Goal: Task Accomplishment & Management: Complete application form

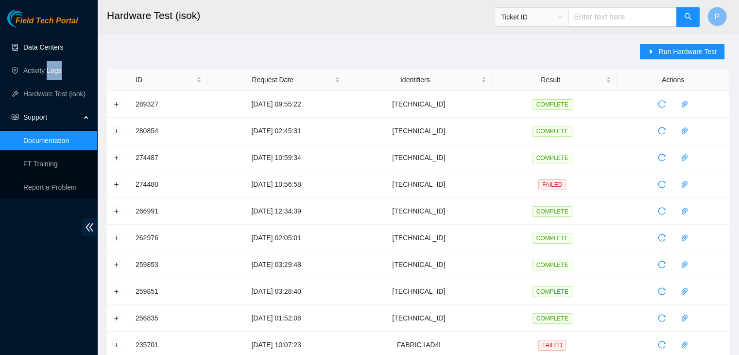
click at [56, 43] on link "Data Centers" at bounding box center [43, 47] width 40 height 8
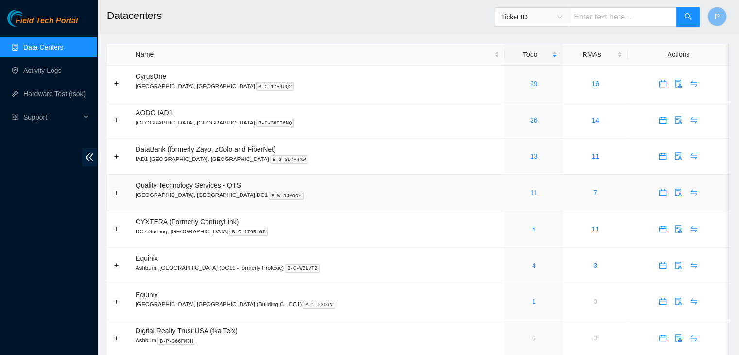
click at [530, 194] on link "11" at bounding box center [534, 193] width 8 height 8
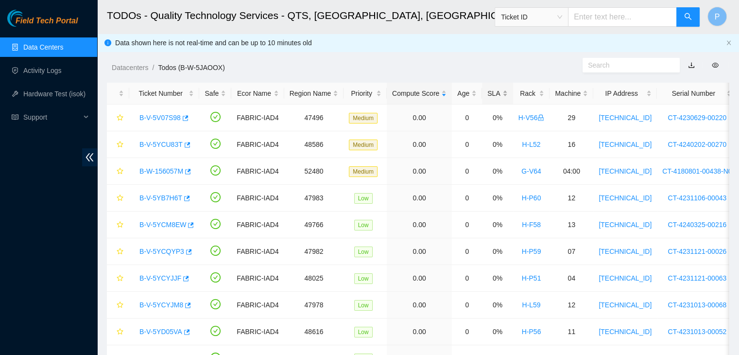
click at [491, 93] on div "SLA" at bounding box center [498, 93] width 20 height 11
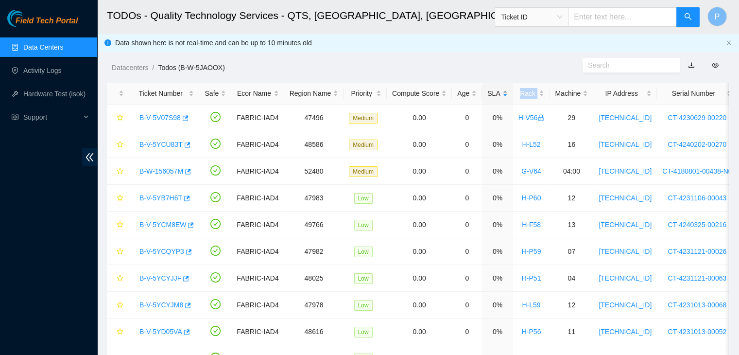
click at [491, 93] on div "SLA" at bounding box center [498, 93] width 20 height 11
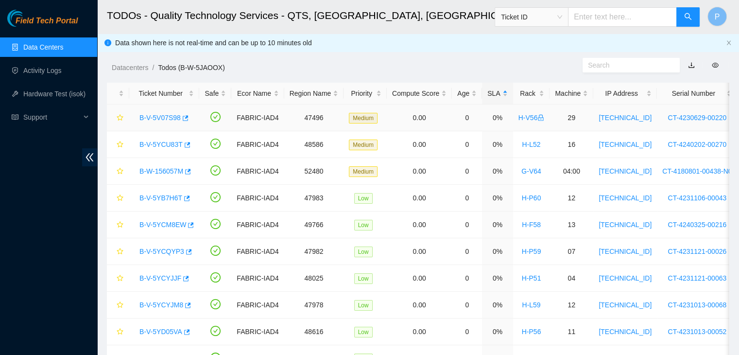
click at [165, 117] on link "B-V-5V07S98" at bounding box center [160, 118] width 41 height 8
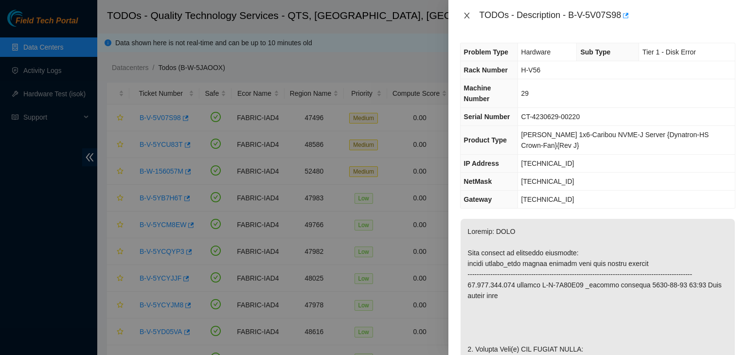
click at [467, 16] on icon "close" at bounding box center [466, 16] width 5 height 6
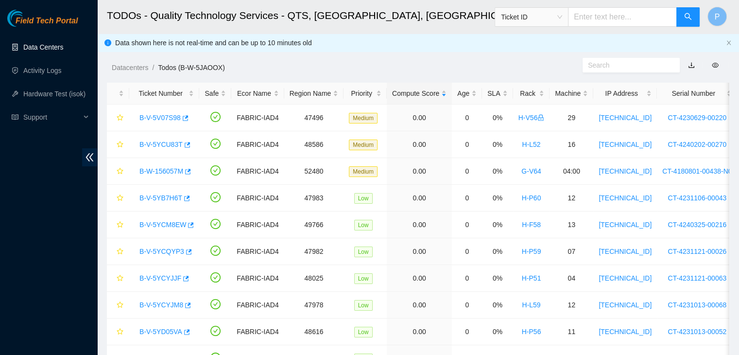
click at [63, 45] on link "Data Centers" at bounding box center [43, 47] width 40 height 8
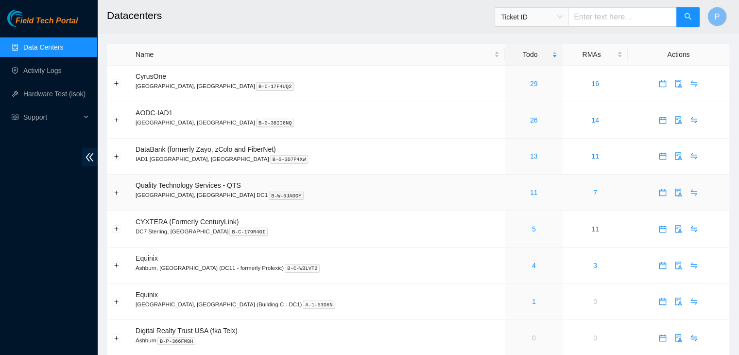
click at [510, 193] on div "11" at bounding box center [533, 192] width 47 height 11
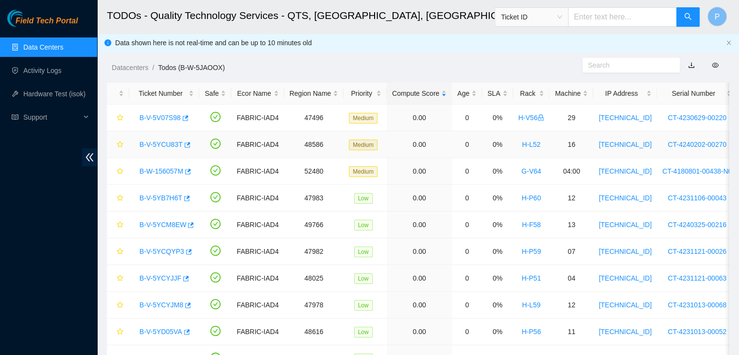
click at [168, 144] on link "B-V-5YCU83T" at bounding box center [161, 145] width 43 height 8
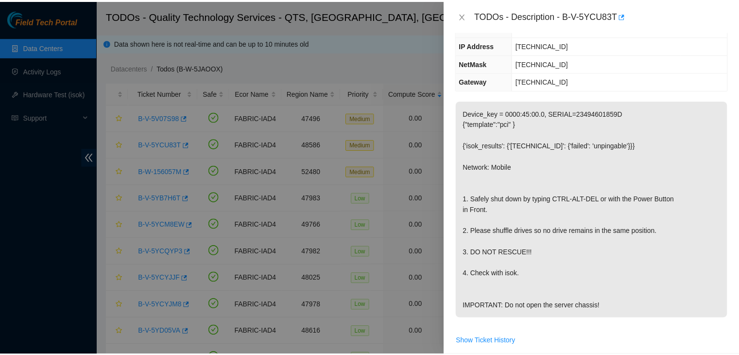
scroll to position [120, 0]
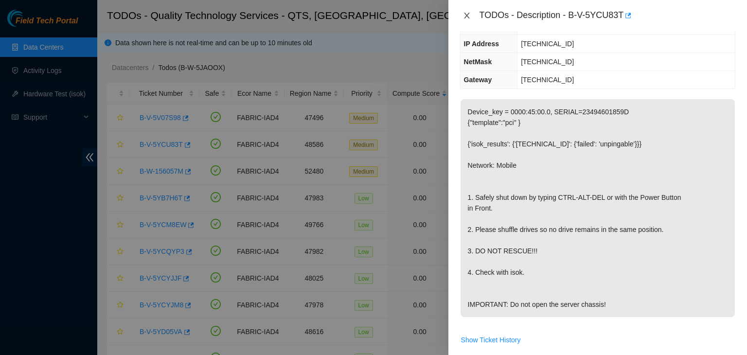
click at [466, 14] on icon "close" at bounding box center [467, 16] width 8 height 8
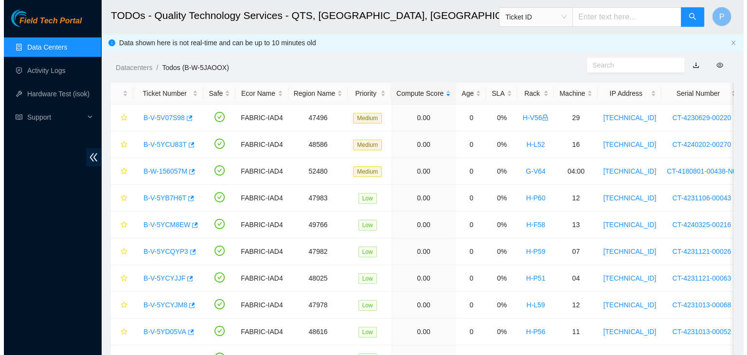
scroll to position [141, 0]
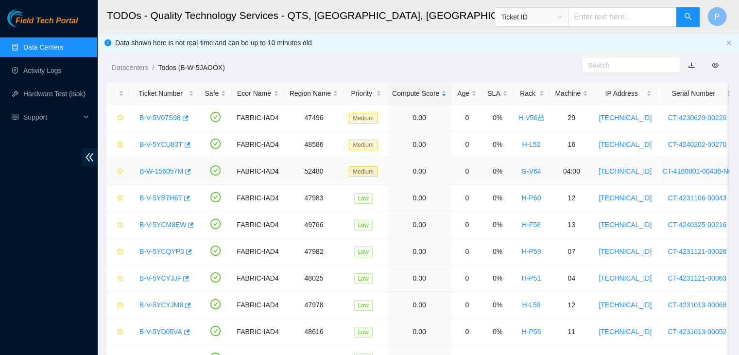
click at [159, 172] on link "B-W-156057M" at bounding box center [162, 171] width 44 height 8
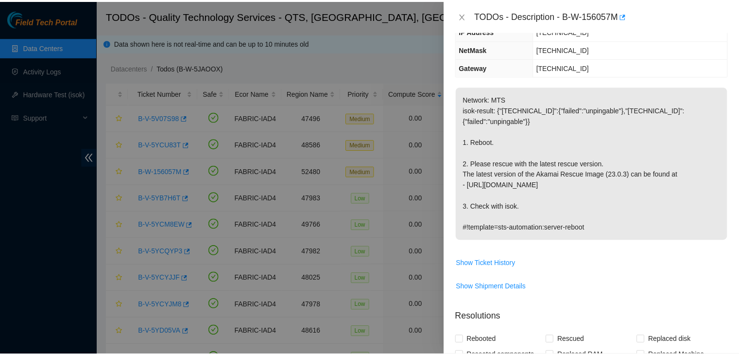
scroll to position [93, 0]
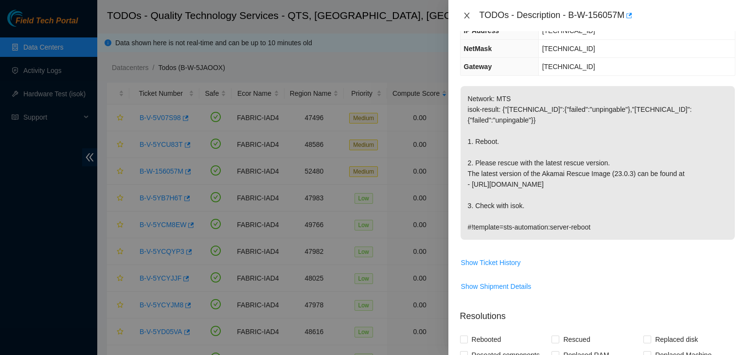
click at [467, 16] on icon "close" at bounding box center [466, 16] width 5 height 6
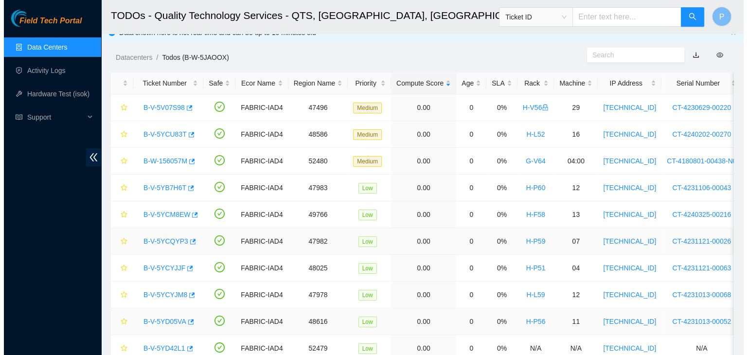
scroll to position [10, 0]
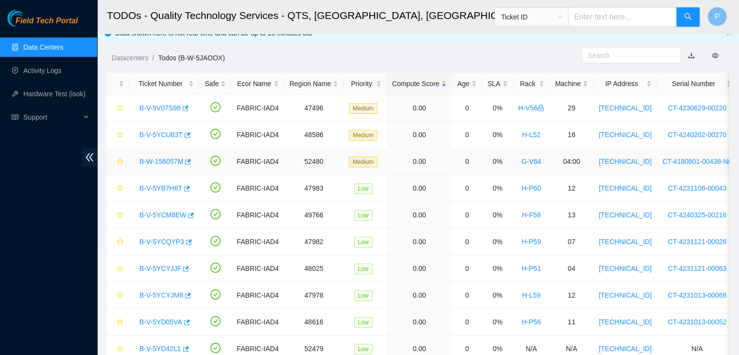
click at [155, 161] on link "B-W-156057M" at bounding box center [162, 162] width 44 height 8
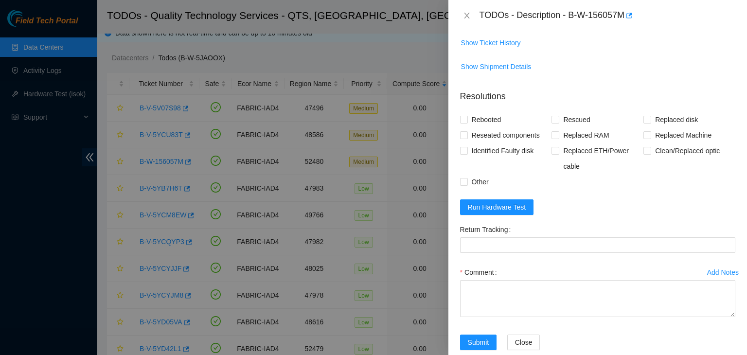
scroll to position [331, 0]
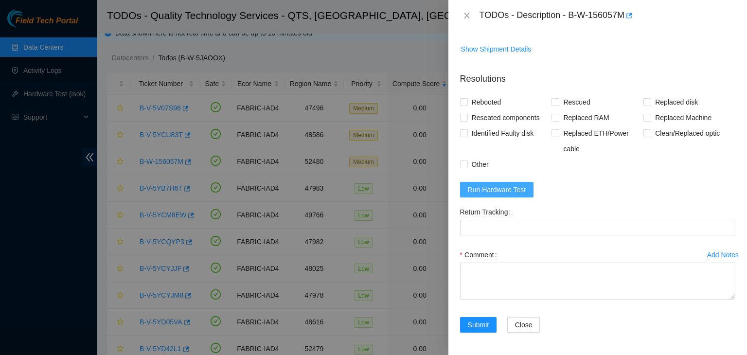
click at [515, 195] on button "Run Hardware Test" at bounding box center [497, 190] width 74 height 16
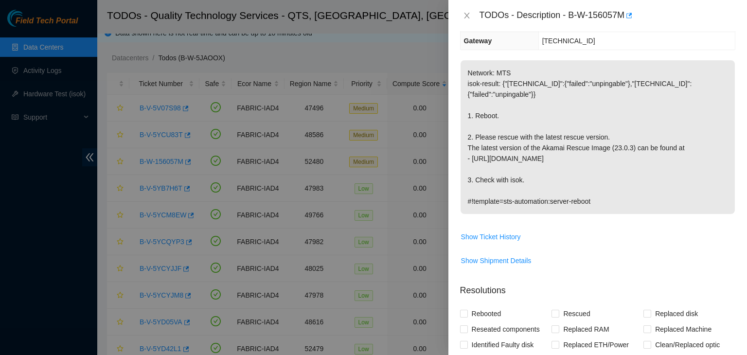
scroll to position [0, 0]
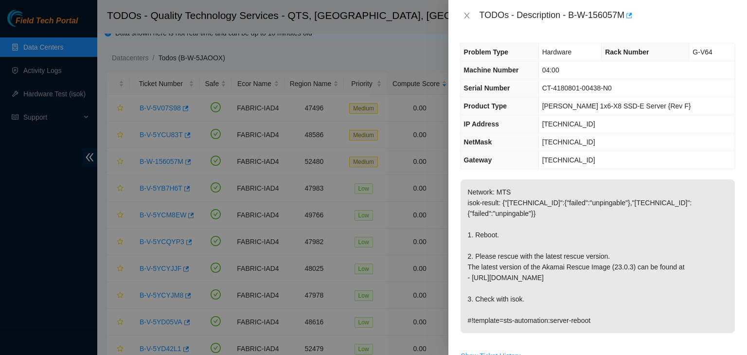
click at [55, 291] on div at bounding box center [373, 177] width 747 height 355
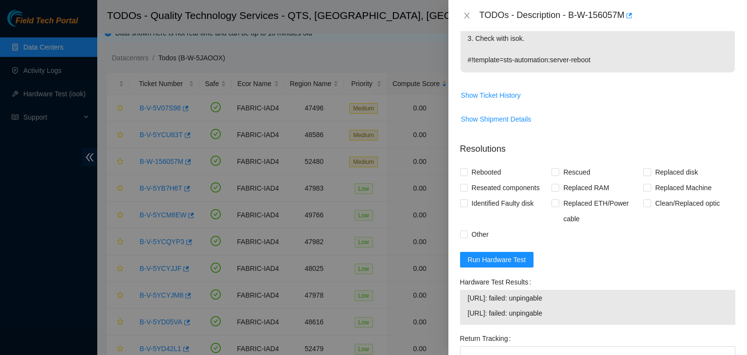
scroll to position [387, 0]
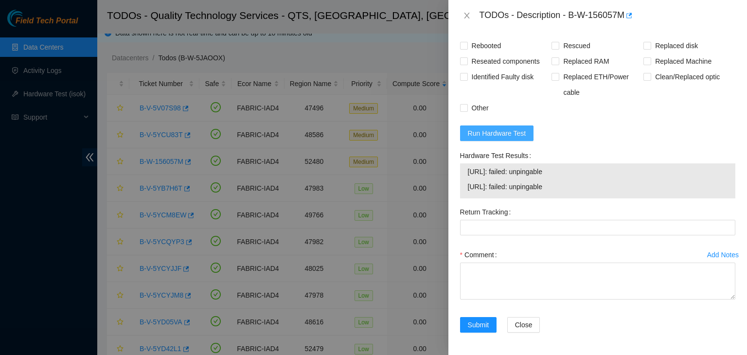
click at [507, 128] on span "Run Hardware Test" at bounding box center [497, 133] width 58 height 11
click at [486, 133] on span "Run Hardware Test" at bounding box center [497, 133] width 58 height 11
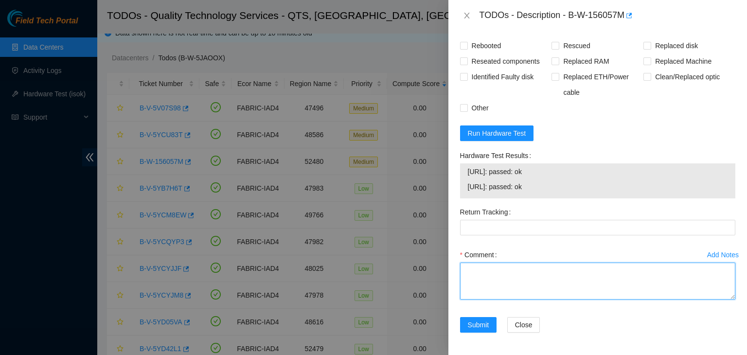
click at [516, 271] on textarea "Comment" at bounding box center [597, 281] width 275 height 37
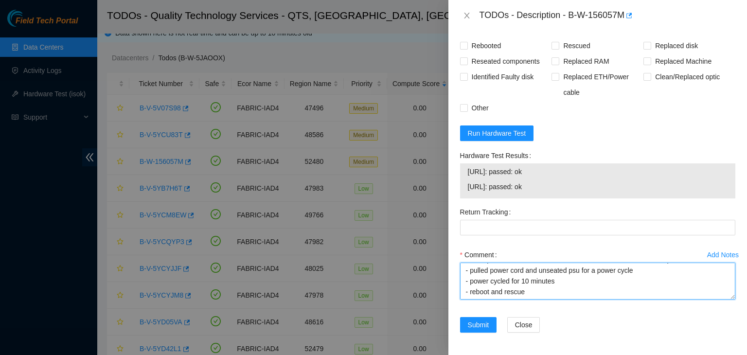
scroll to position [93, 0]
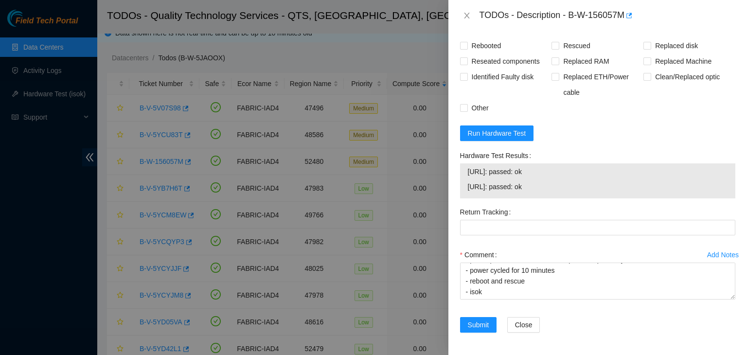
drag, startPoint x: 553, startPoint y: 171, endPoint x: 464, endPoint y: 172, distance: 89.0
click at [464, 172] on div "[URL]: passed: ok [URL]: passed: ok" at bounding box center [597, 180] width 275 height 35
copy tbody "[URL]: passed: ok"
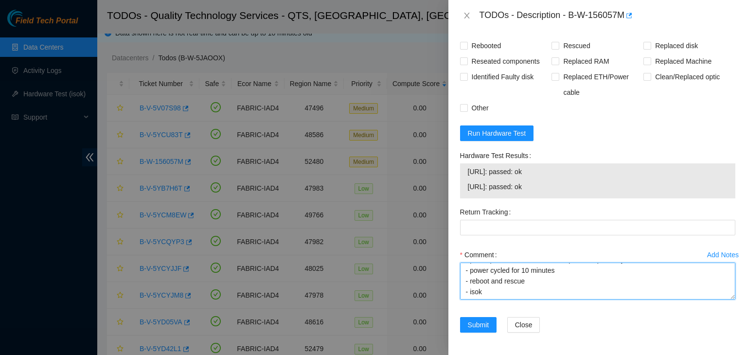
click at [489, 294] on textarea "- verified rack and machine sn - machine was off when I arrived - psu amber - n…" at bounding box center [597, 281] width 275 height 37
paste textarea "[URL]: passed: ok"
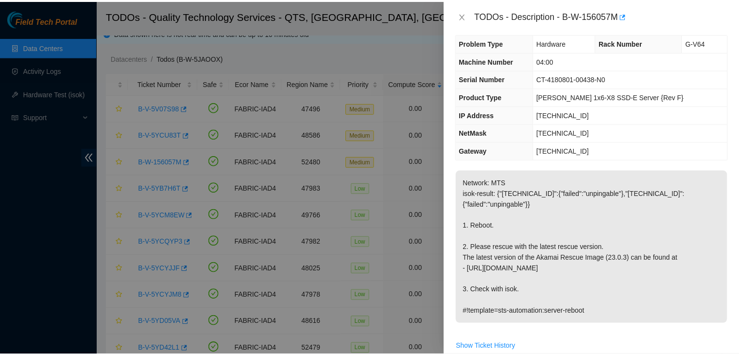
scroll to position [387, 0]
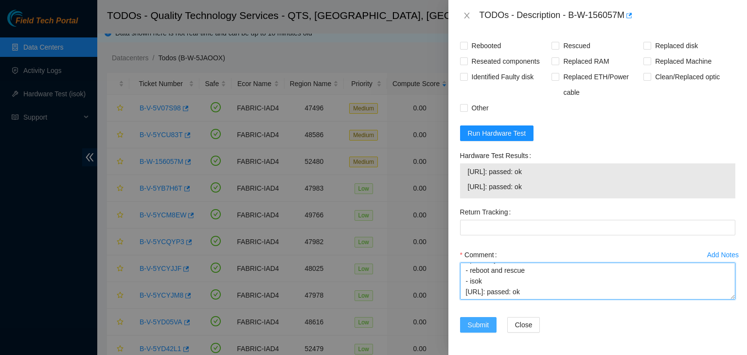
type textarea "- verified rack and machine sn - machine was off when I arrived - psu amber - n…"
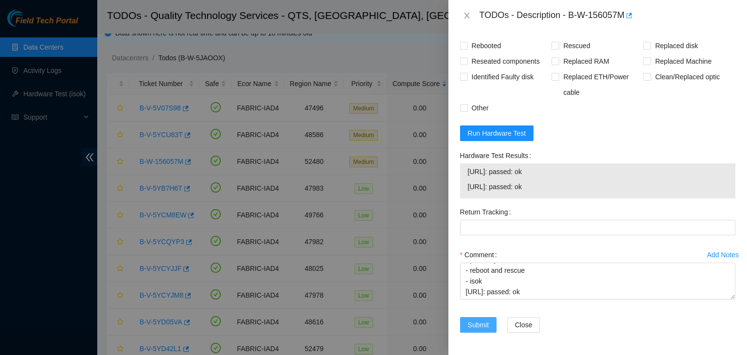
click at [492, 321] on button "Submit" at bounding box center [478, 325] width 37 height 16
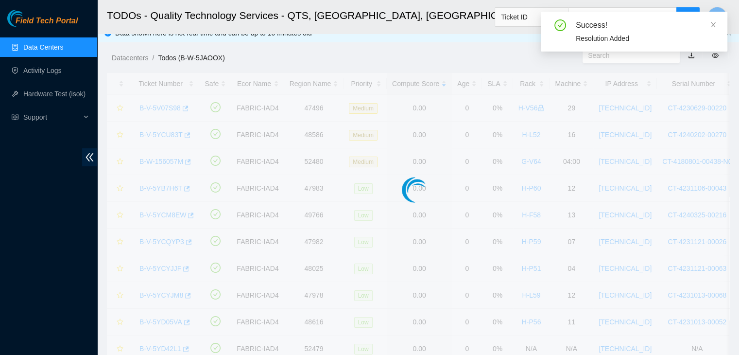
scroll to position [250, 0]
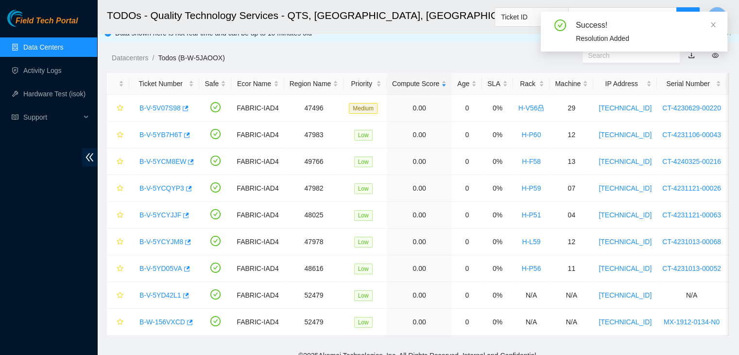
click at [43, 46] on link "Data Centers" at bounding box center [43, 47] width 40 height 8
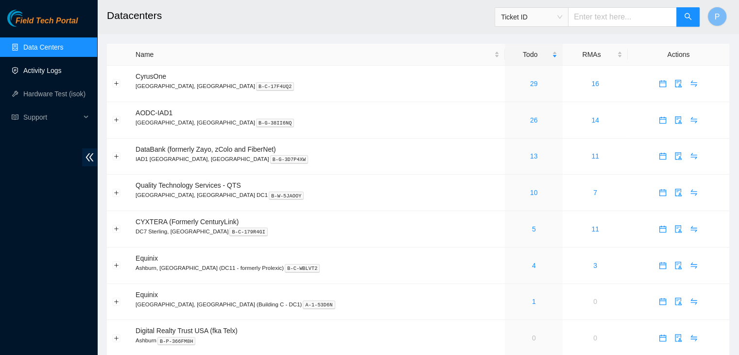
click at [39, 74] on link "Activity Logs" at bounding box center [42, 71] width 38 height 8
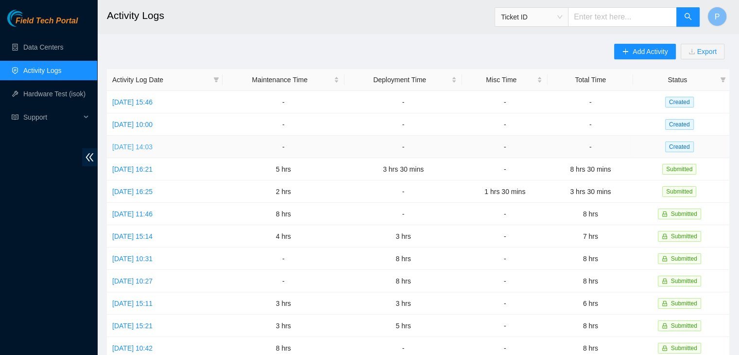
click at [153, 147] on link "[DATE] 14:03" at bounding box center [132, 147] width 40 height 8
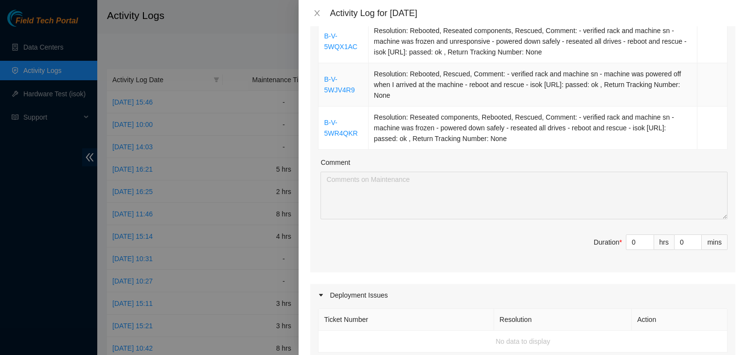
scroll to position [194, 0]
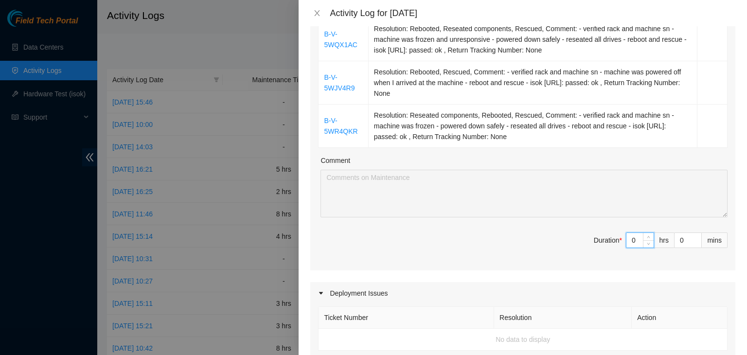
click at [631, 239] on input "0" at bounding box center [639, 240] width 27 height 15
type input "08"
type input "8"
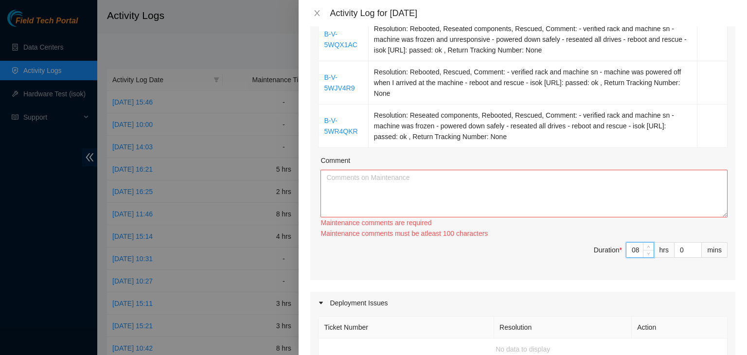
type input "8"
type input "3"
type input "30"
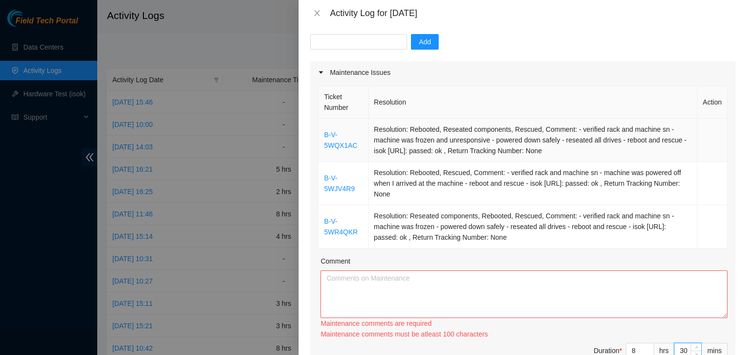
scroll to position [93, 0]
type input "30"
click at [490, 277] on textarea "Comment" at bounding box center [523, 295] width 407 height 48
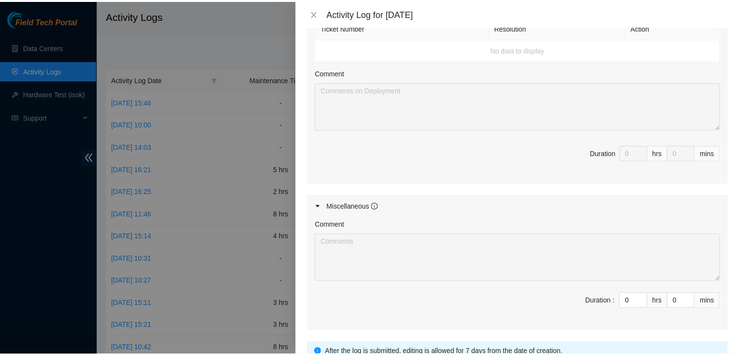
scroll to position [563, 0]
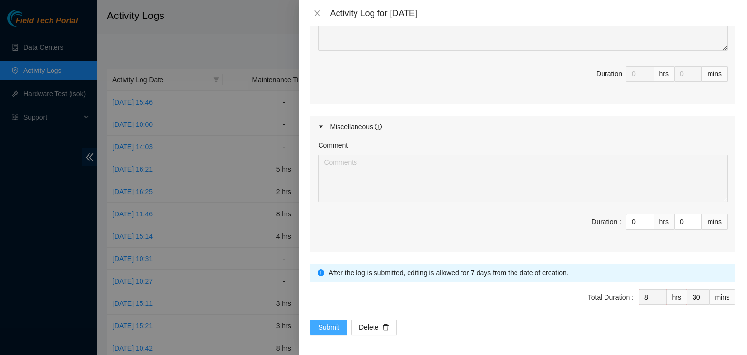
type textarea "- drove from H5 to [PERSON_NAME] - worked on ft portal tickets with FT [PERSON_…"
click at [320, 323] on span "Submit" at bounding box center [328, 327] width 21 height 11
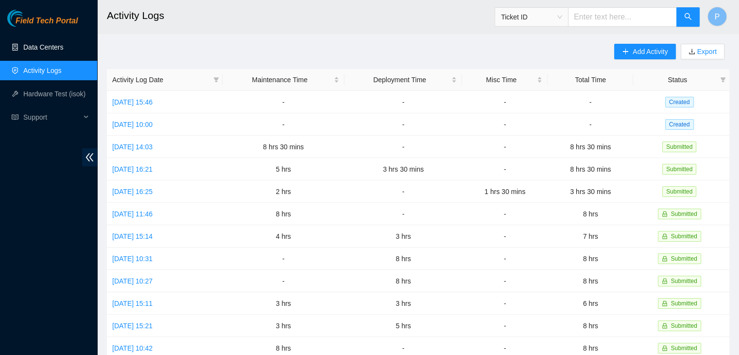
click at [36, 51] on link "Data Centers" at bounding box center [43, 47] width 40 height 8
